Goal: Navigation & Orientation: Find specific page/section

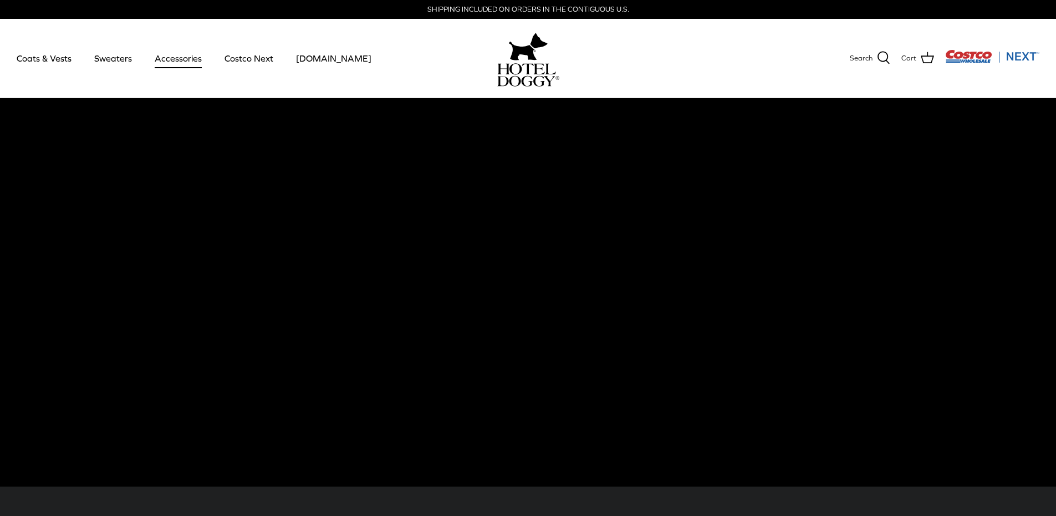
click at [167, 59] on link "Accessories" at bounding box center [178, 58] width 67 height 38
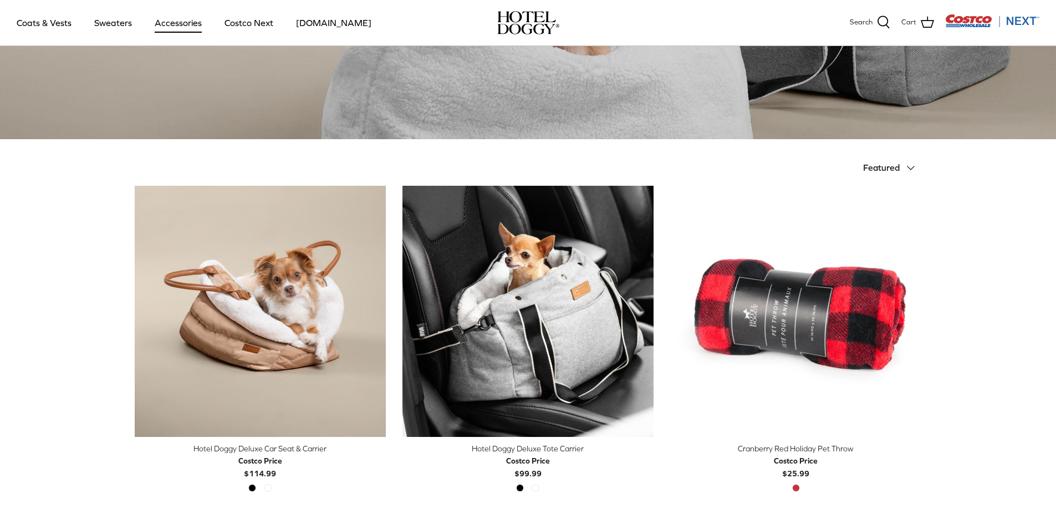
scroll to position [55, 0]
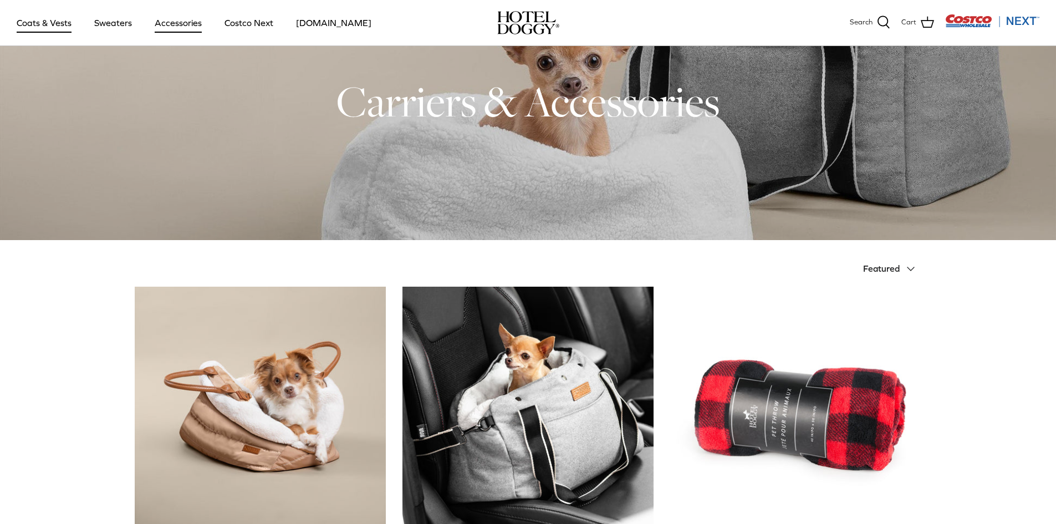
click at [56, 24] on link "Coats & Vests" at bounding box center [44, 23] width 75 height 38
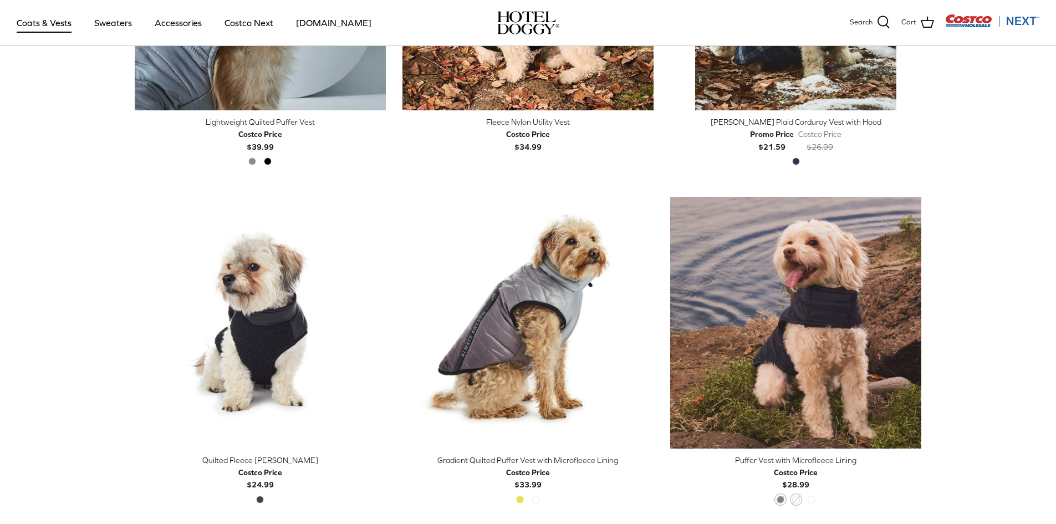
scroll to position [1663, 0]
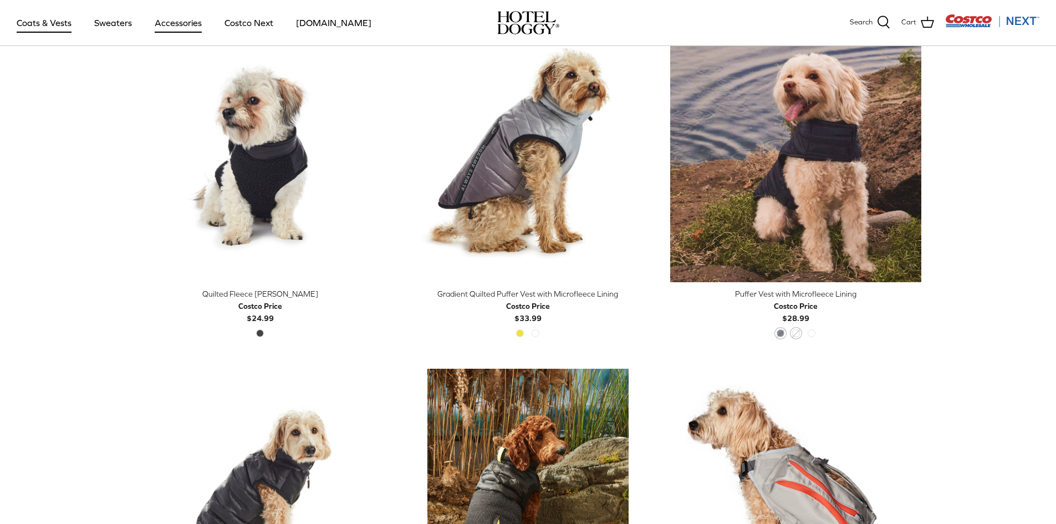
click at [181, 25] on link "Accessories" at bounding box center [178, 23] width 67 height 38
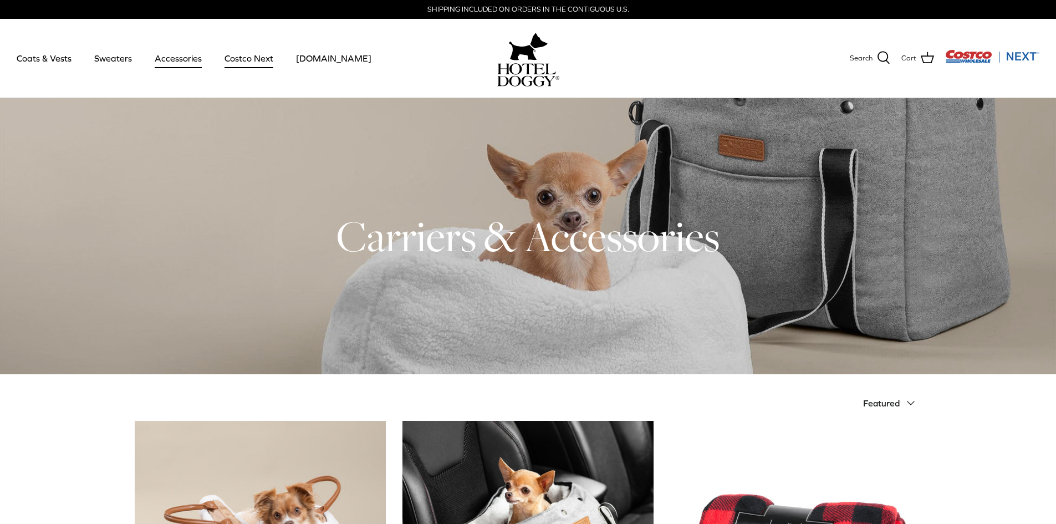
click at [260, 54] on link "Costco Next" at bounding box center [249, 58] width 69 height 38
